Goal: Book appointment/travel/reservation

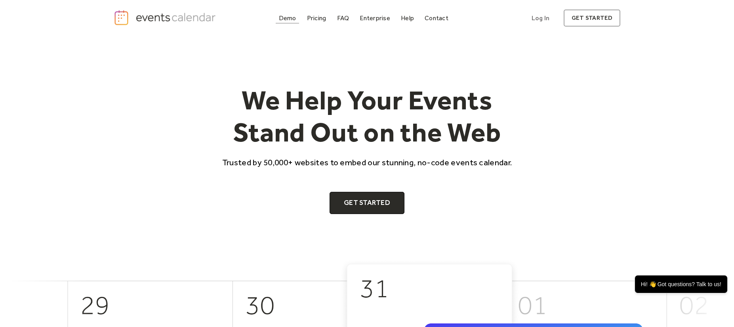
click at [291, 16] on div "Demo" at bounding box center [287, 18] width 17 height 4
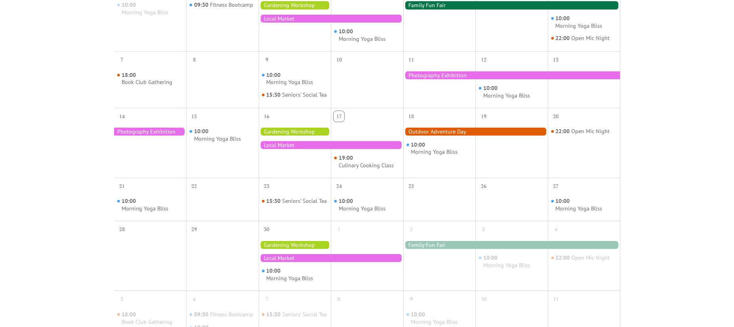
scroll to position [79, 0]
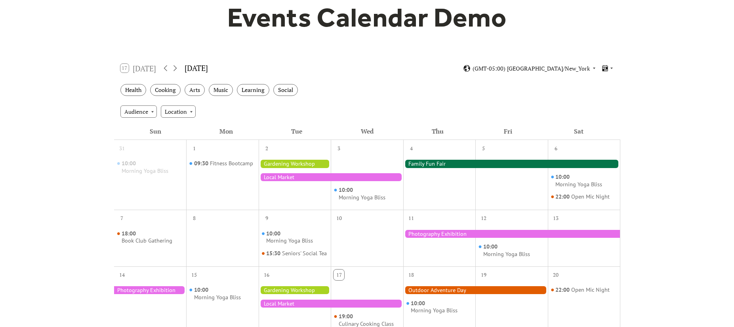
click at [288, 181] on div at bounding box center [295, 180] width 72 height 51
click at [288, 179] on div at bounding box center [331, 177] width 145 height 8
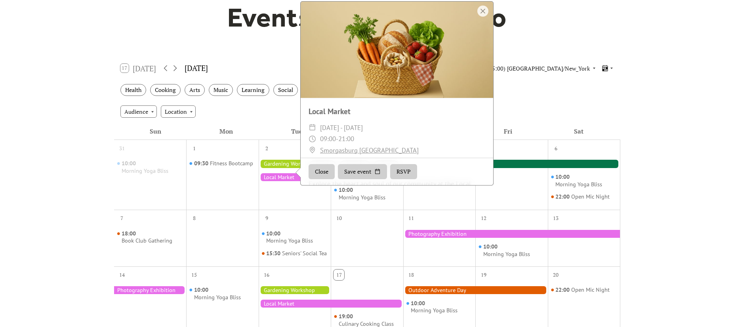
click at [338, 111] on div "Local Market" at bounding box center [397, 111] width 193 height 11
click at [338, 113] on div "Local Market" at bounding box center [397, 111] width 193 height 11
click at [401, 179] on button "RSVP" at bounding box center [403, 171] width 27 height 15
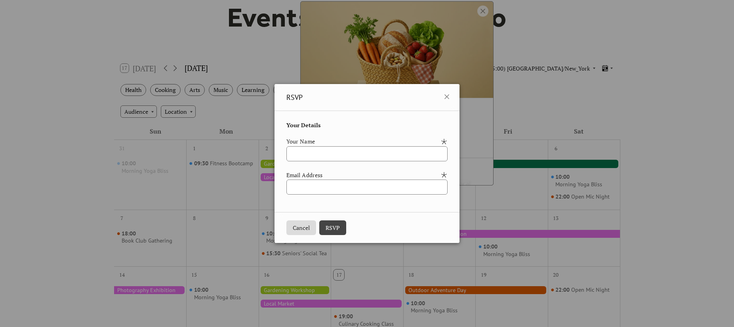
click at [460, 95] on div "RSVP" at bounding box center [367, 97] width 185 height 27
click at [452, 95] on icon at bounding box center [447, 97] width 10 height 10
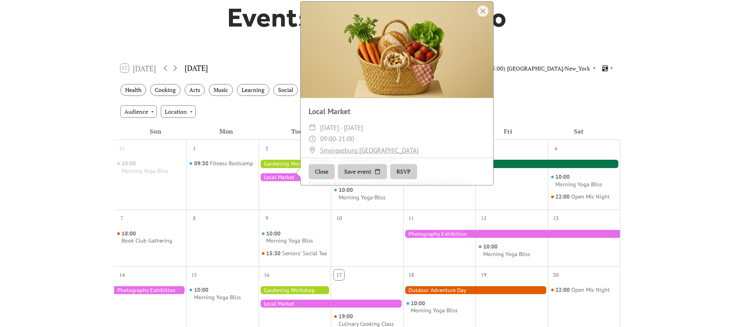
click at [402, 128] on div "​ Tue, Sep 2 - Wed, Sep 3, 2025" at bounding box center [397, 127] width 177 height 11
click at [367, 212] on div "10" at bounding box center [367, 217] width 72 height 15
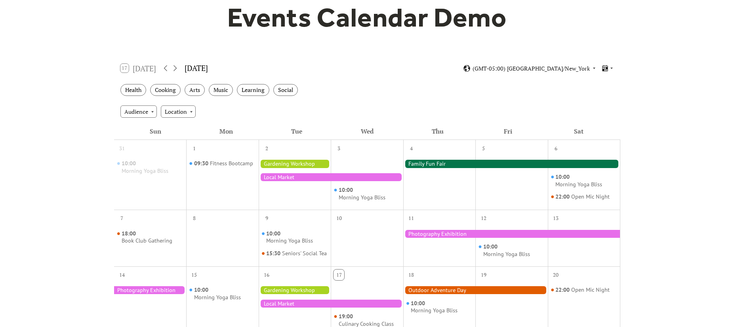
click at [420, 235] on div at bounding box center [511, 234] width 217 height 8
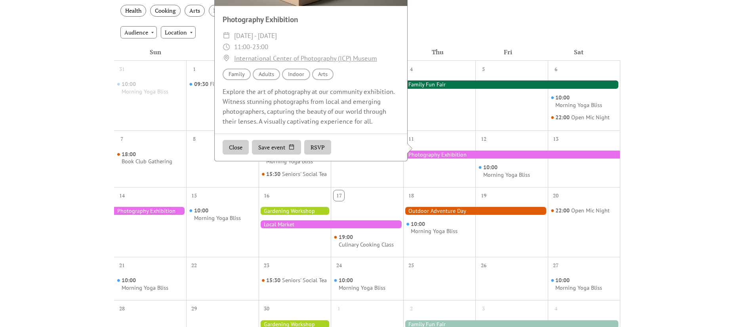
scroll to position [198, 0]
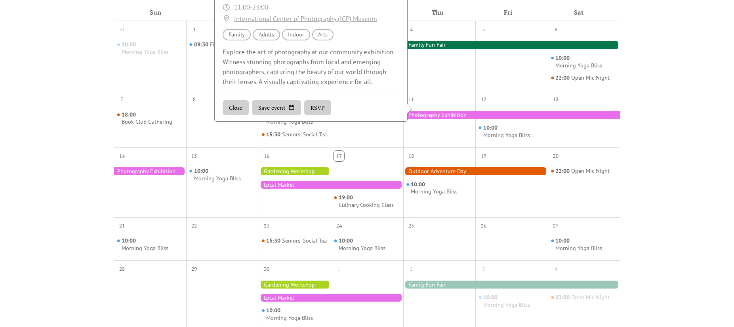
click at [360, 198] on div "19:00 Culinary Cooking Class" at bounding box center [367, 187] width 72 height 51
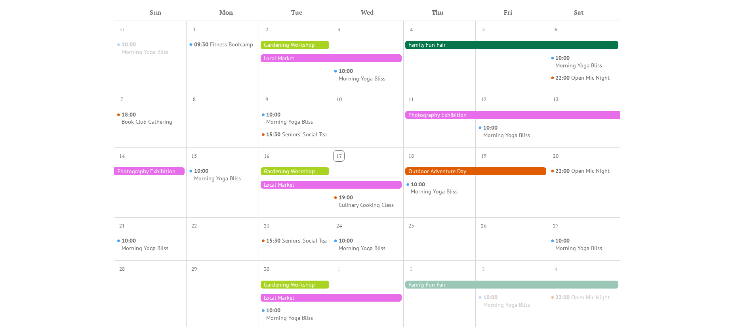
click at [352, 187] on div at bounding box center [331, 185] width 145 height 8
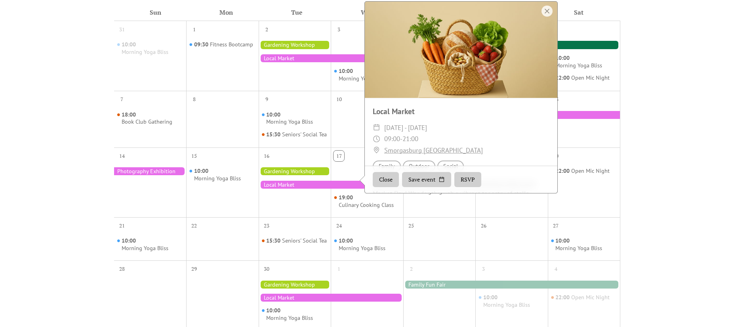
click at [295, 175] on div at bounding box center [295, 171] width 72 height 8
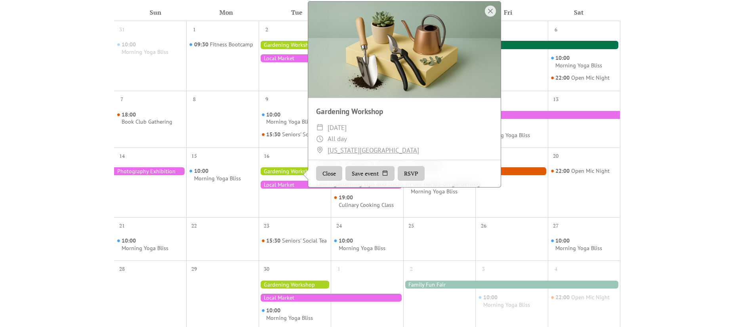
click at [164, 175] on div at bounding box center [150, 171] width 72 height 8
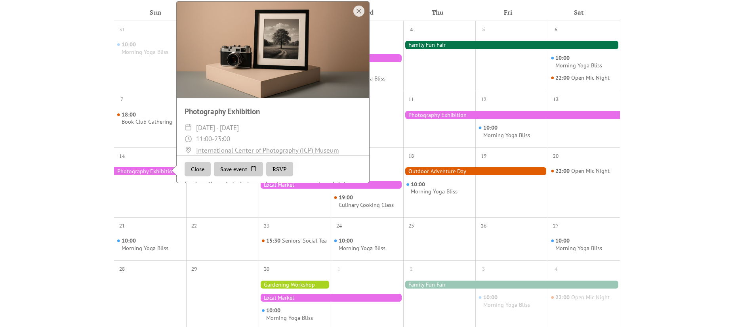
click at [88, 148] on div "Events Calendar Demo Loading the Events Calendar..." at bounding box center [367, 150] width 734 height 624
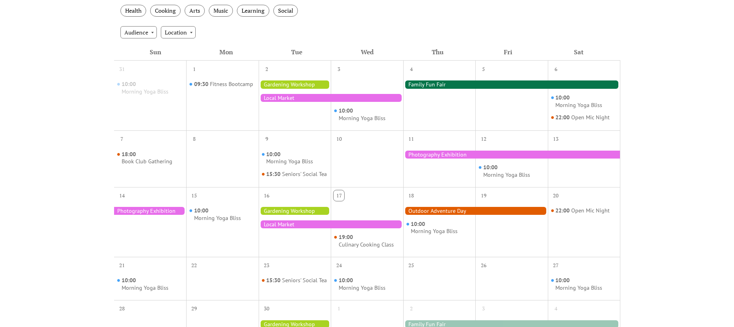
scroll to position [119, 0]
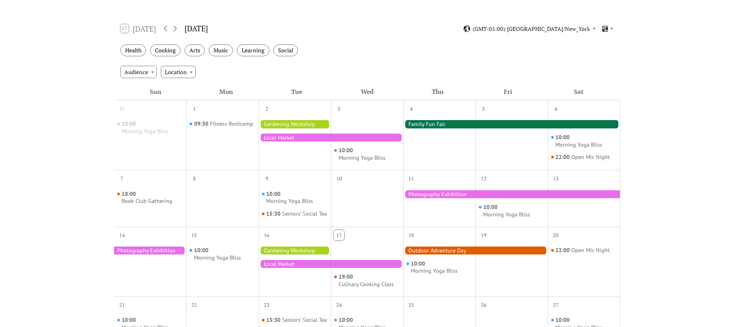
click at [427, 122] on div at bounding box center [511, 124] width 217 height 8
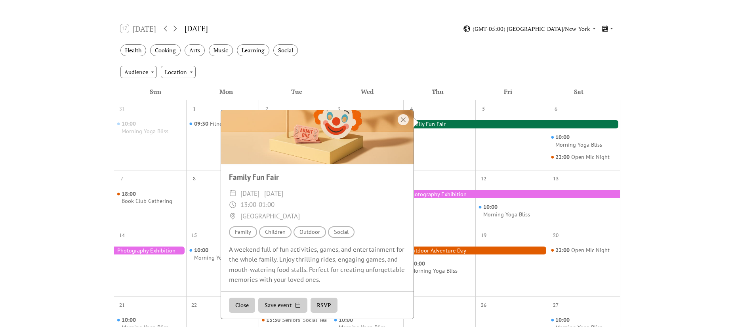
scroll to position [238, 0]
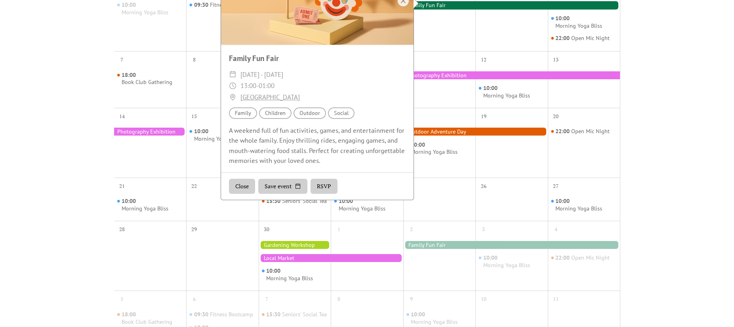
click at [628, 175] on div "Events Calendar Demo Loading the Events Calendar..." at bounding box center [367, 110] width 734 height 624
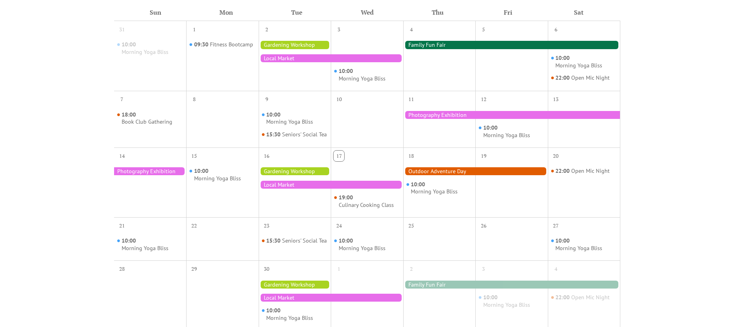
scroll to position [79, 0]
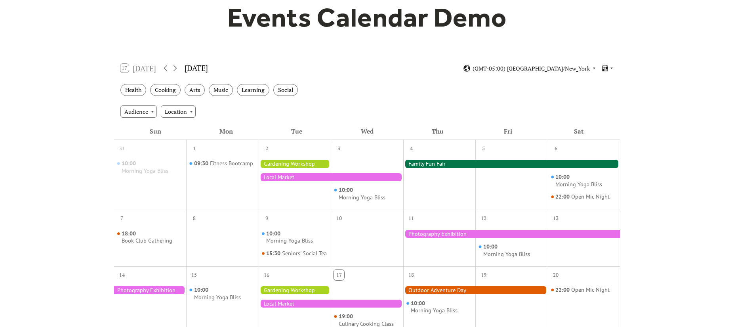
click at [355, 179] on div at bounding box center [331, 177] width 145 height 8
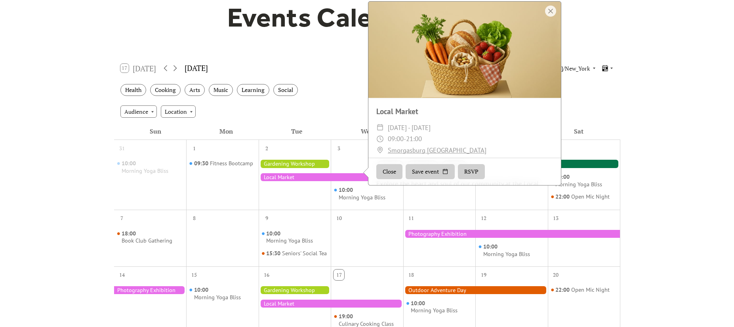
click at [322, 113] on div "Audience Location" at bounding box center [367, 111] width 506 height 21
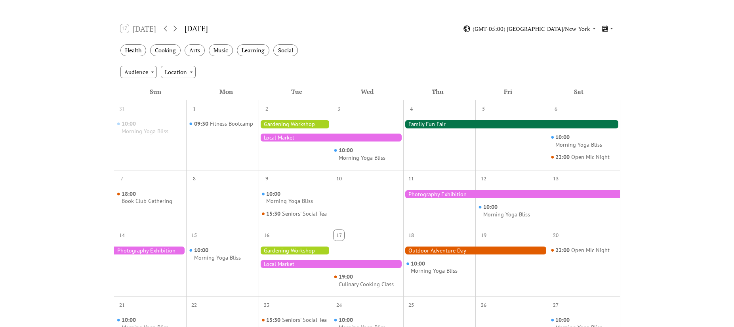
scroll to position [238, 0]
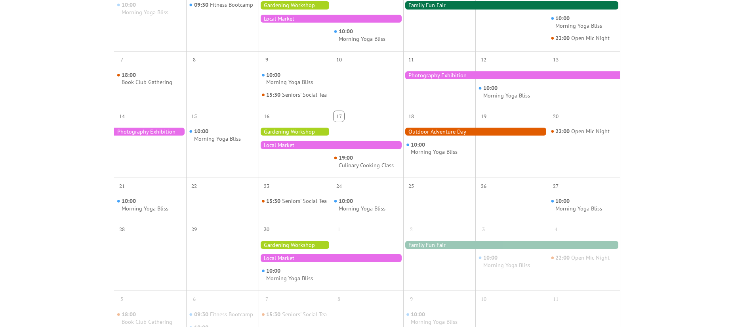
click at [433, 249] on div at bounding box center [511, 245] width 217 height 8
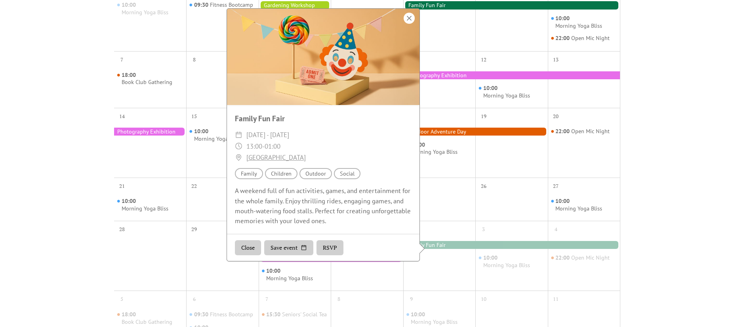
click at [408, 24] on div at bounding box center [409, 18] width 11 height 11
